Goal: Find specific page/section: Find specific page/section

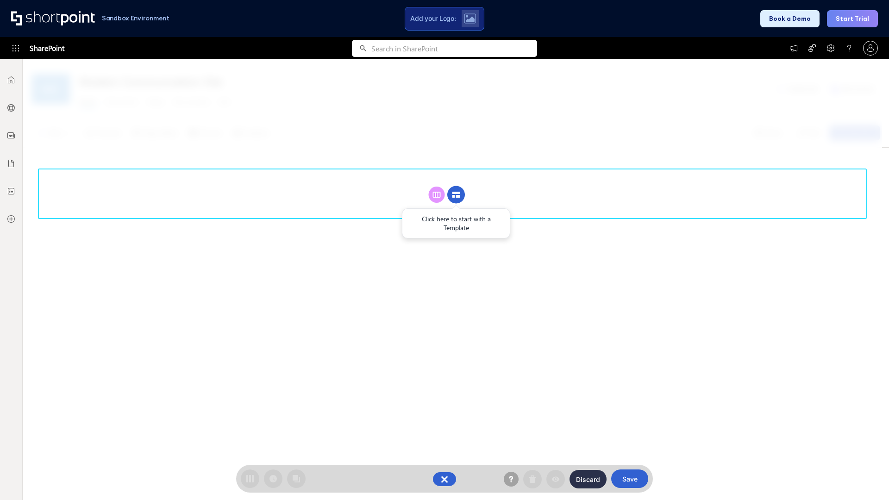
click at [456, 186] on circle at bounding box center [456, 195] width 18 height 18
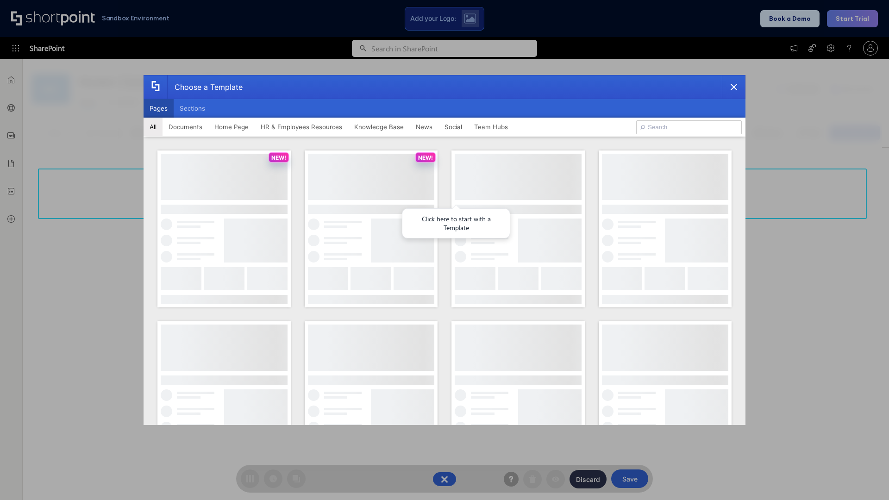
scroll to position [127, 0]
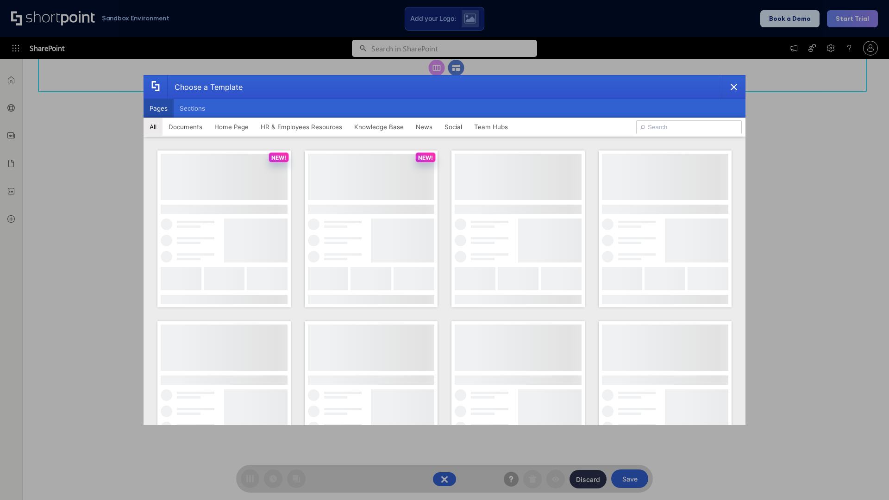
click at [158, 108] on button "Pages" at bounding box center [159, 108] width 30 height 19
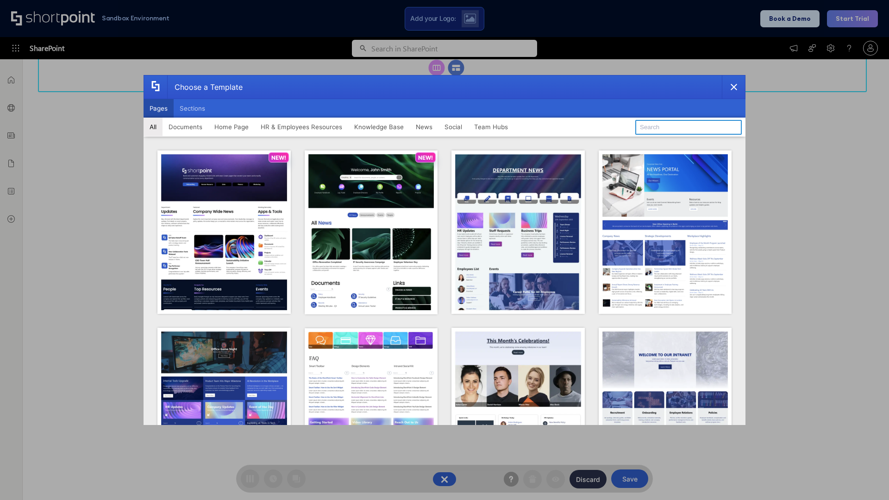
type input "News Portal 3"
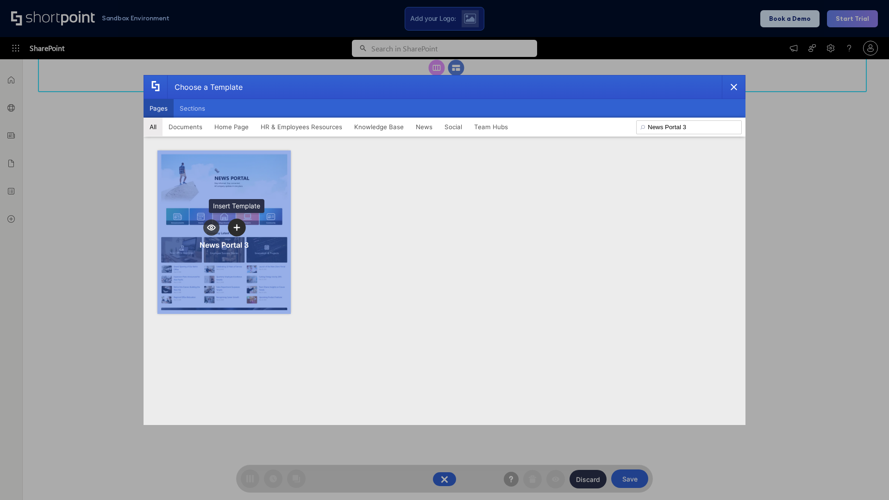
click at [237, 227] on icon "template selector" at bounding box center [236, 227] width 6 height 6
